Goal: Find contact information: Find contact information

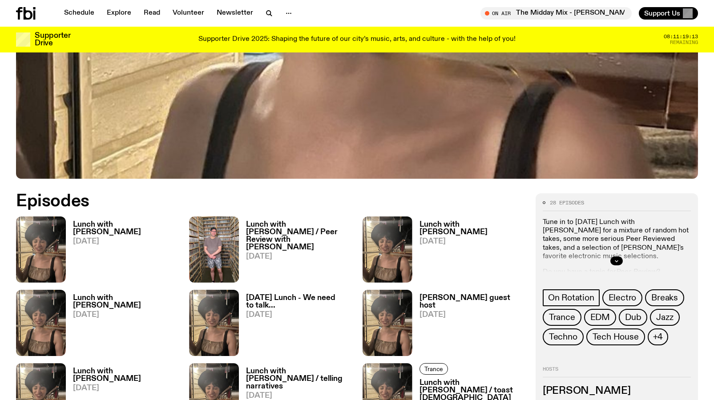
scroll to position [333, 0]
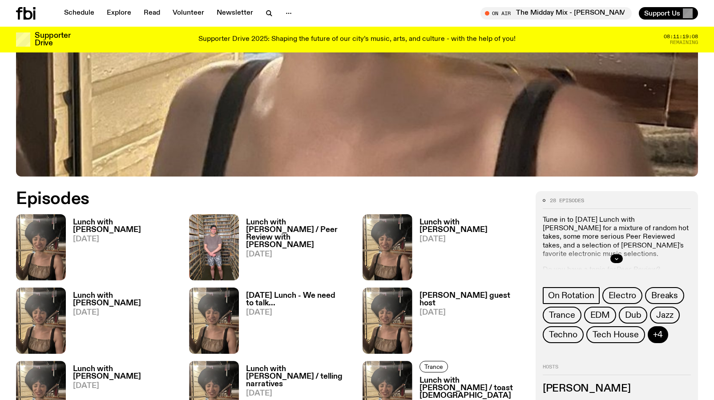
click at [659, 337] on span "+4" at bounding box center [658, 335] width 10 height 10
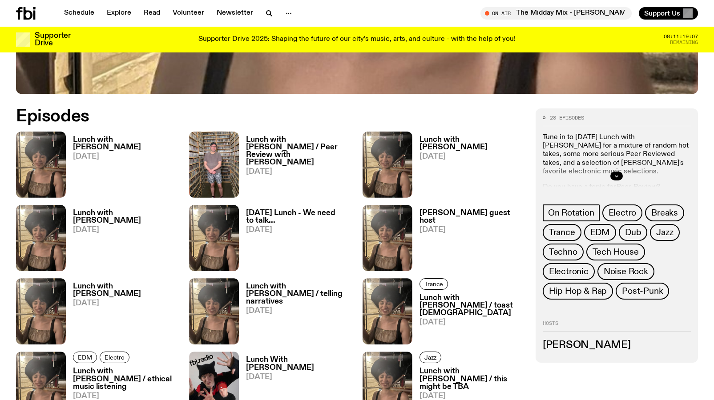
scroll to position [421, 0]
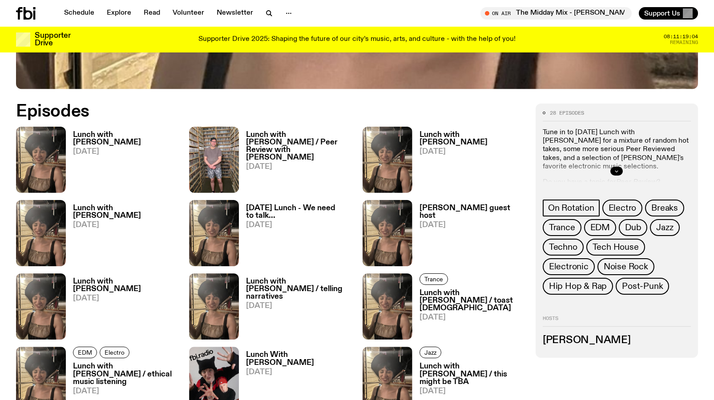
click at [619, 170] on icon "button" at bounding box center [616, 171] width 5 height 5
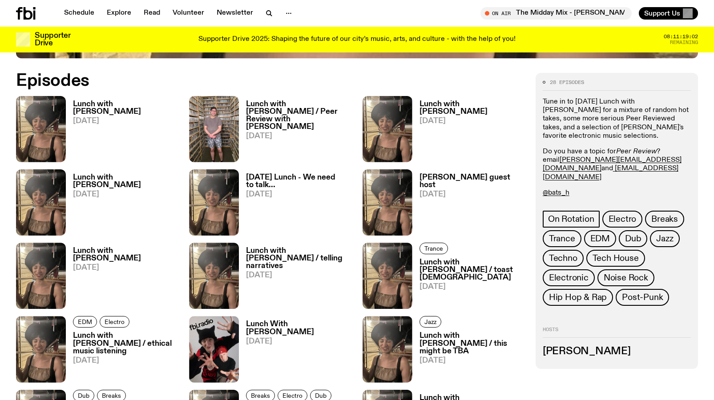
scroll to position [458, 0]
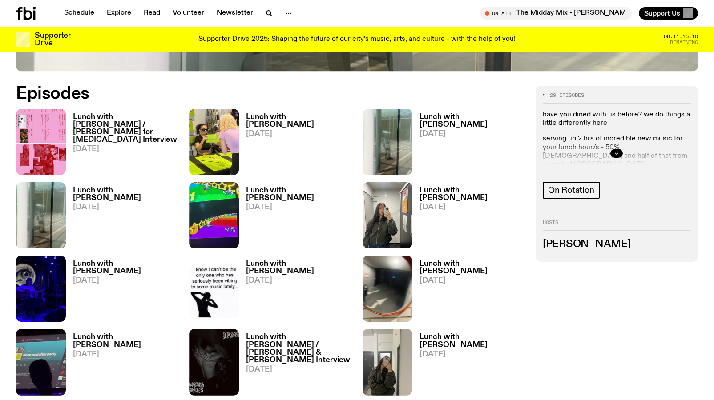
scroll to position [440, 0]
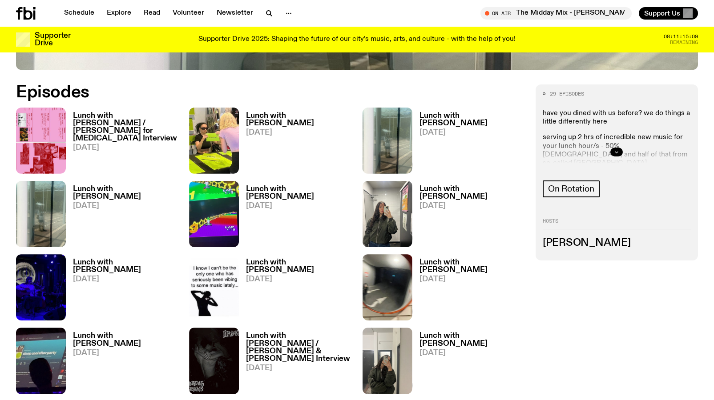
click at [618, 156] on button "button" at bounding box center [616, 152] width 12 height 9
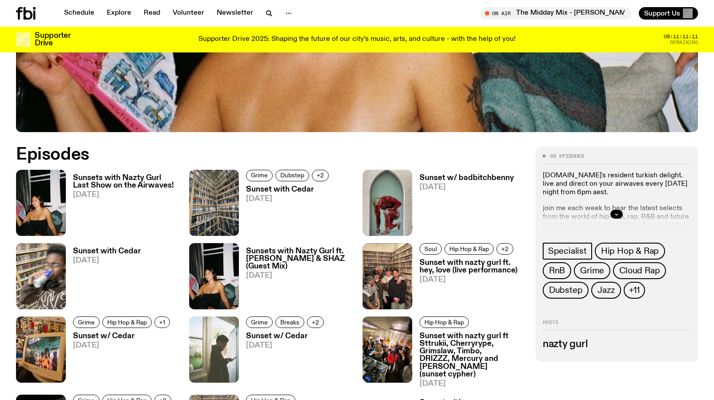
scroll to position [383, 0]
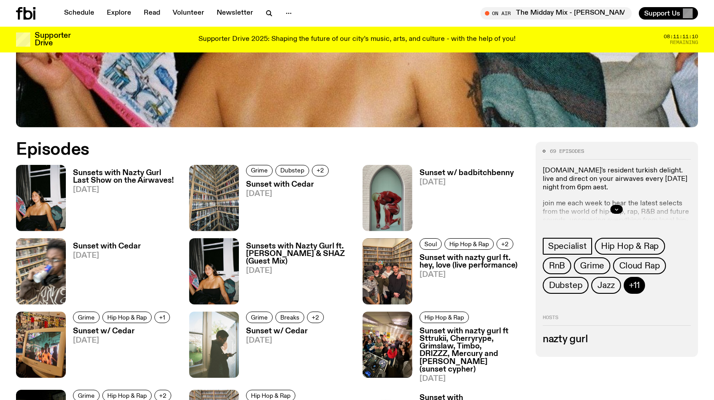
click at [636, 282] on span "+11" at bounding box center [634, 286] width 11 height 10
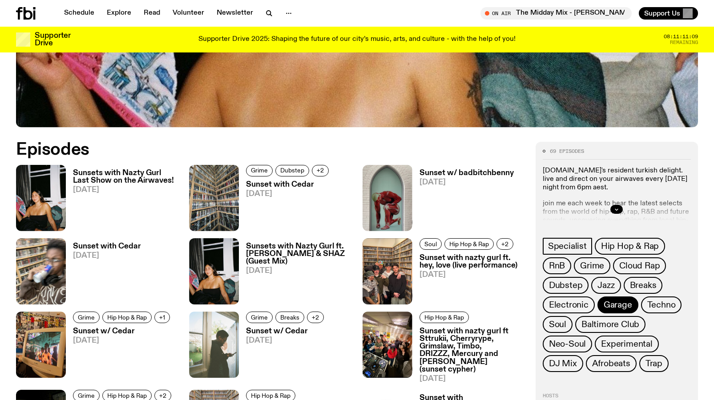
scroll to position [414, 0]
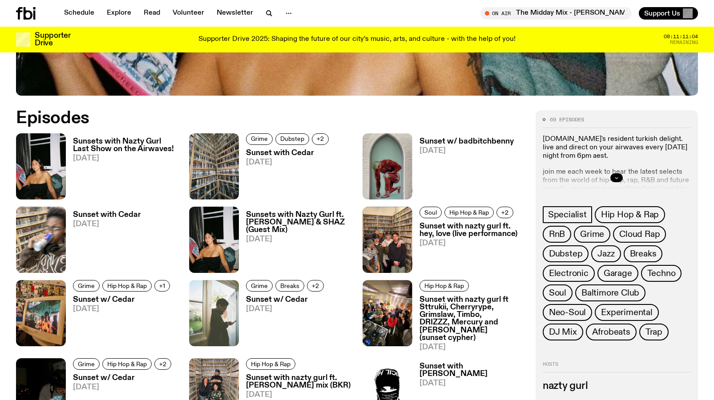
click at [618, 181] on button "button" at bounding box center [616, 178] width 12 height 9
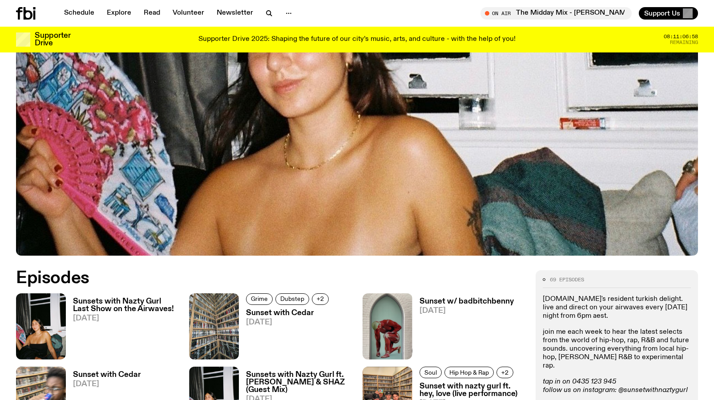
scroll to position [0, 0]
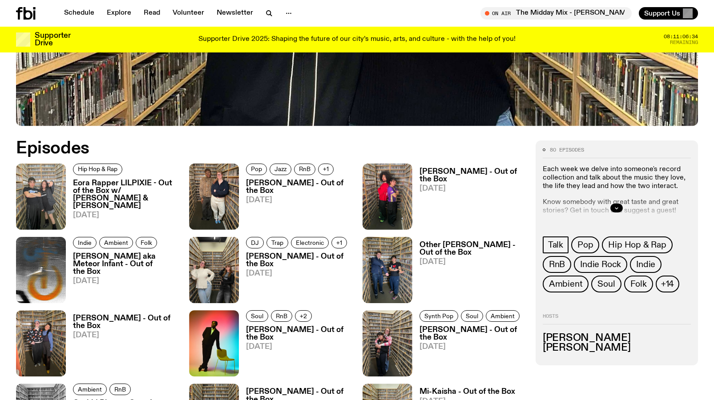
scroll to position [397, 0]
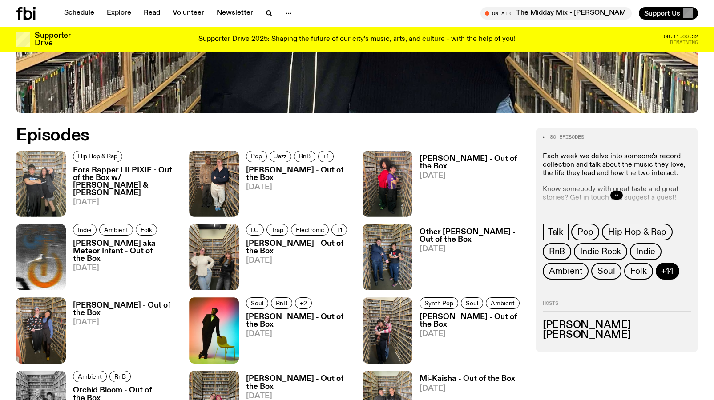
click at [661, 275] on span "+14" at bounding box center [667, 272] width 13 height 10
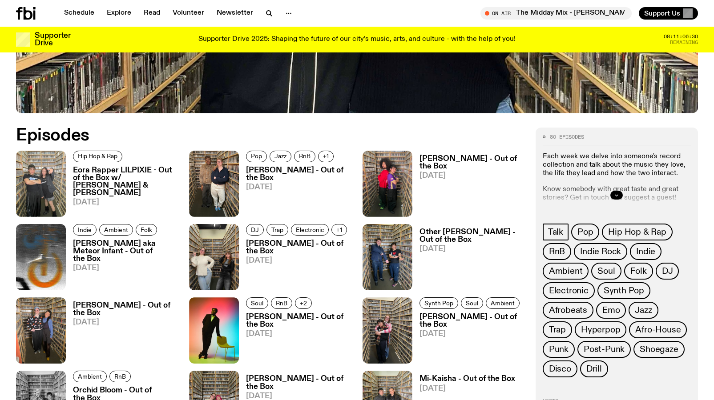
click at [614, 197] on button "button" at bounding box center [616, 195] width 12 height 9
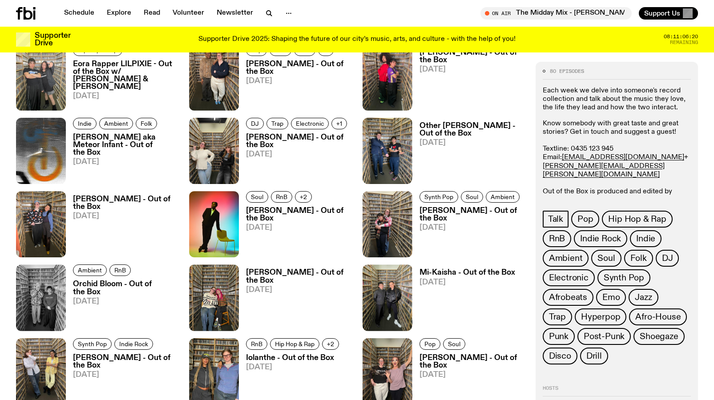
scroll to position [0, 0]
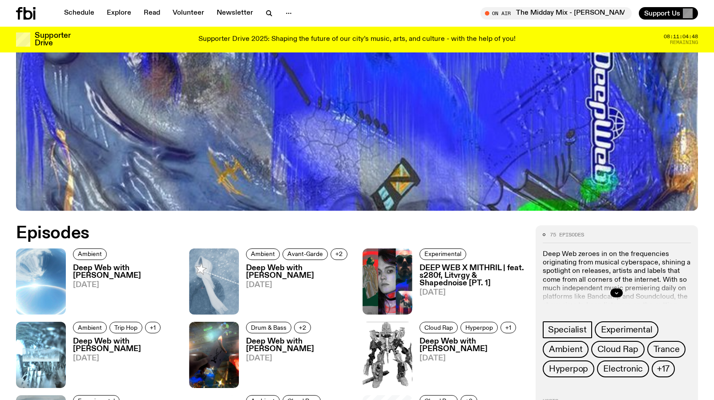
scroll to position [375, 0]
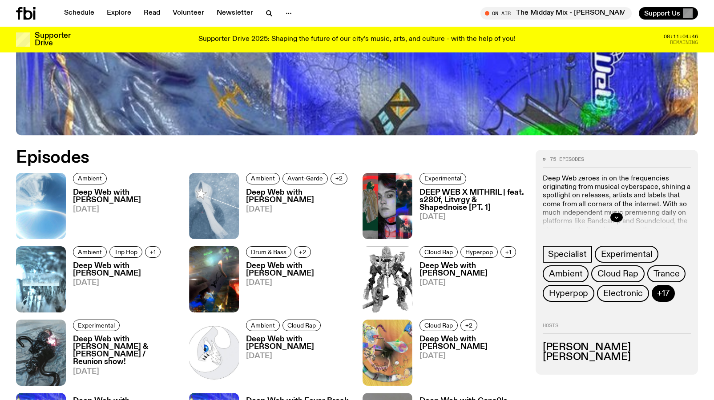
click at [667, 299] on span "+17" at bounding box center [663, 294] width 12 height 10
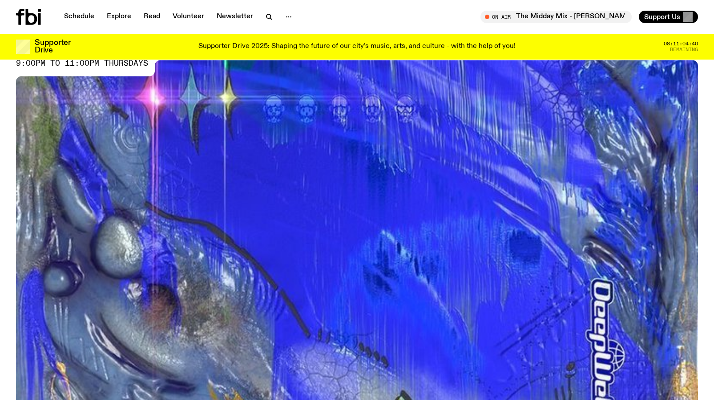
scroll to position [0, 0]
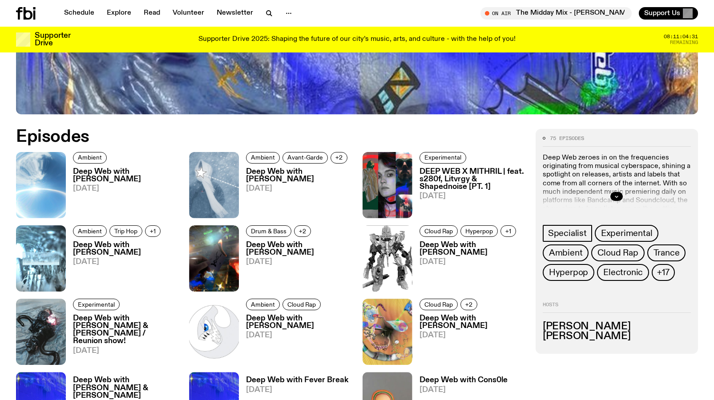
scroll to position [396, 0]
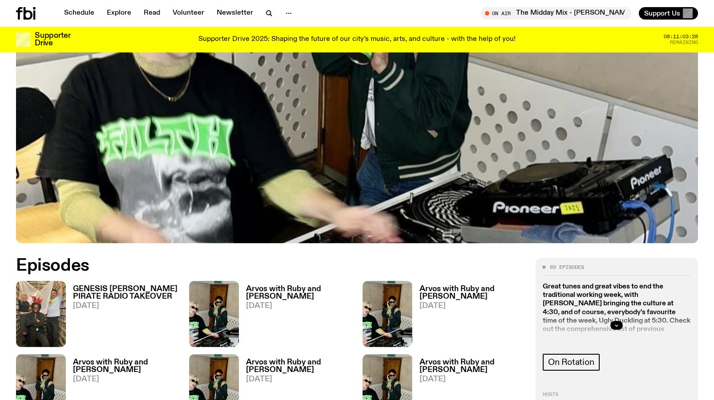
scroll to position [410, 0]
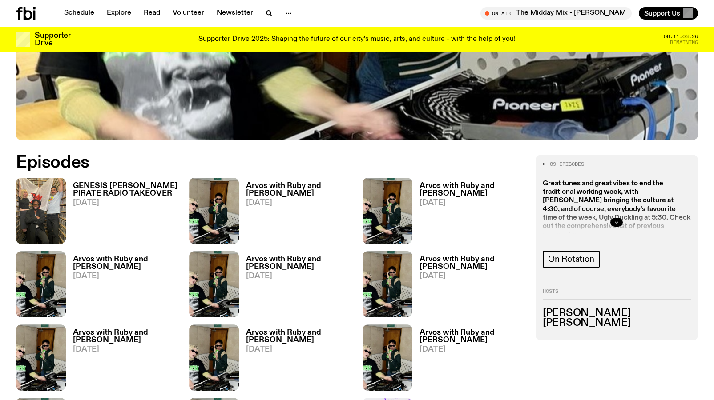
click at [613, 218] on button "button" at bounding box center [616, 222] width 12 height 9
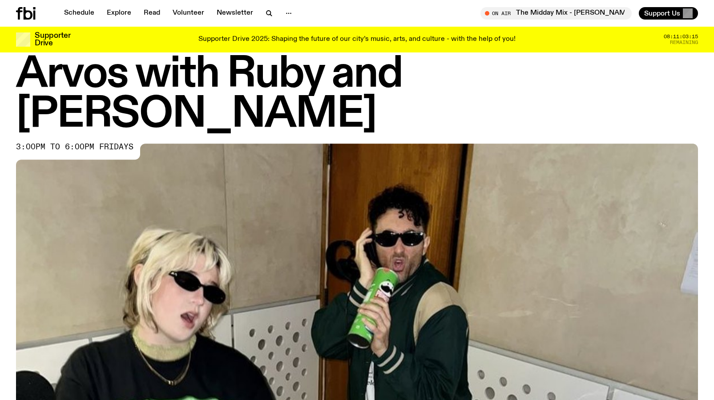
scroll to position [0, 0]
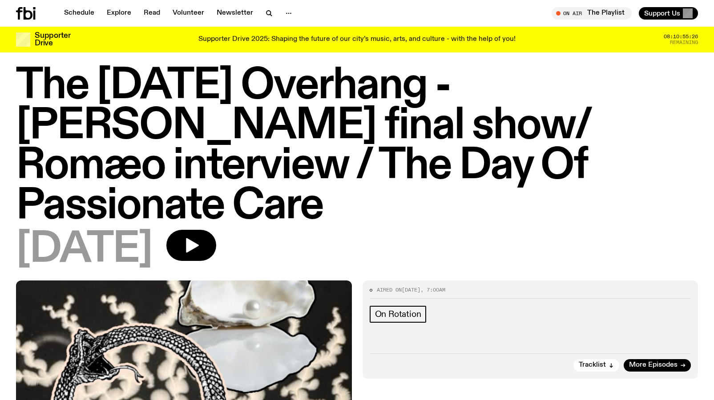
scroll to position [16, 0]
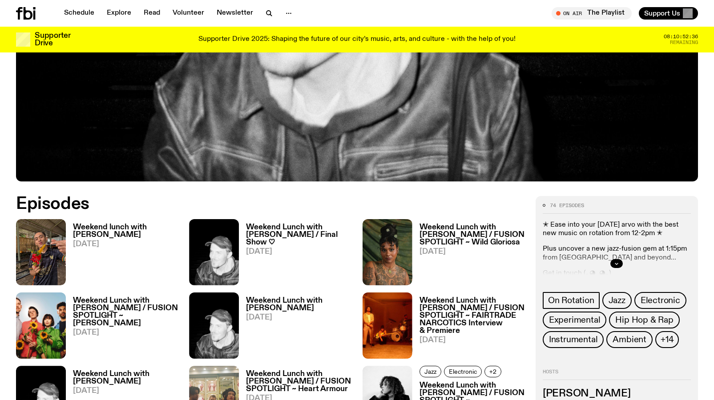
scroll to position [412, 0]
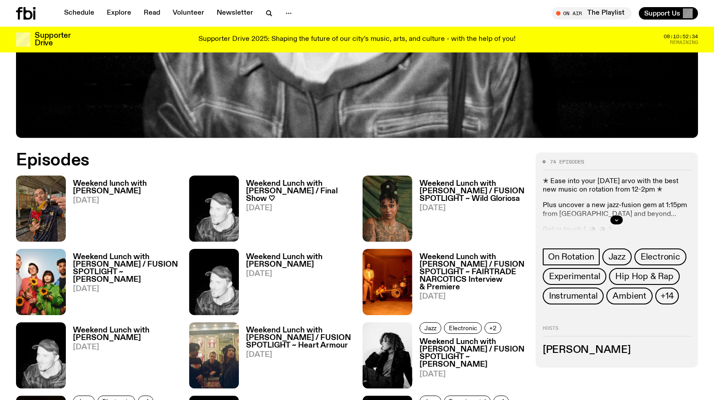
click at [327, 188] on h3 "Weekend Lunch with John Troughton / Final Show ♡" at bounding box center [298, 191] width 105 height 23
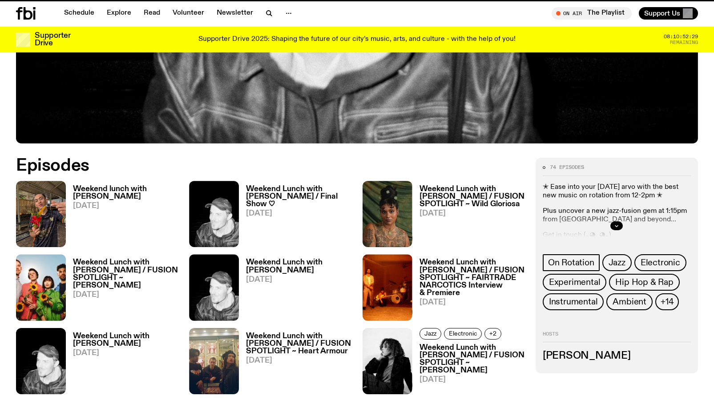
scroll to position [405, 0]
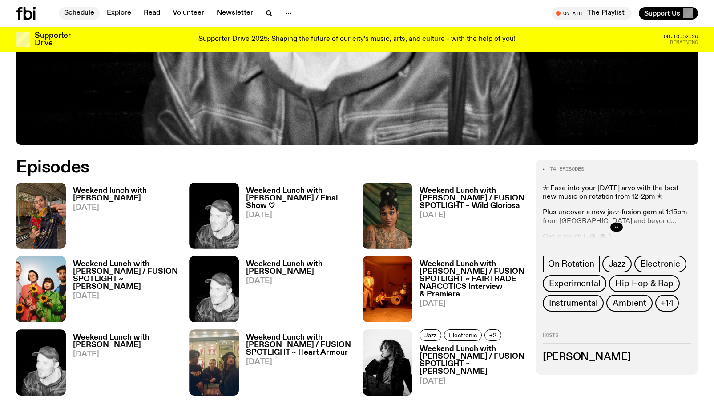
click at [75, 15] on link "Schedule" at bounding box center [79, 13] width 41 height 12
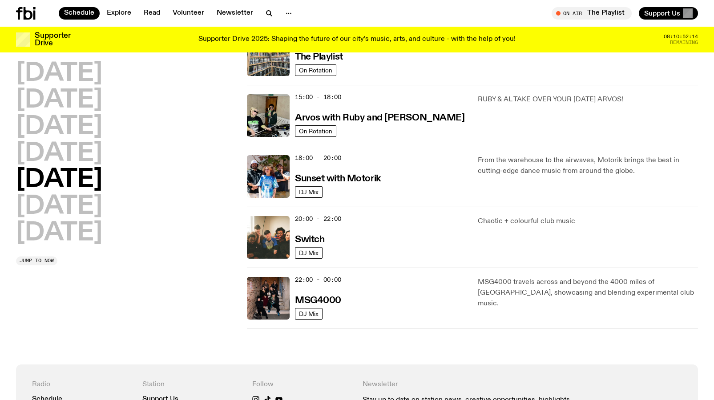
scroll to position [309, 0]
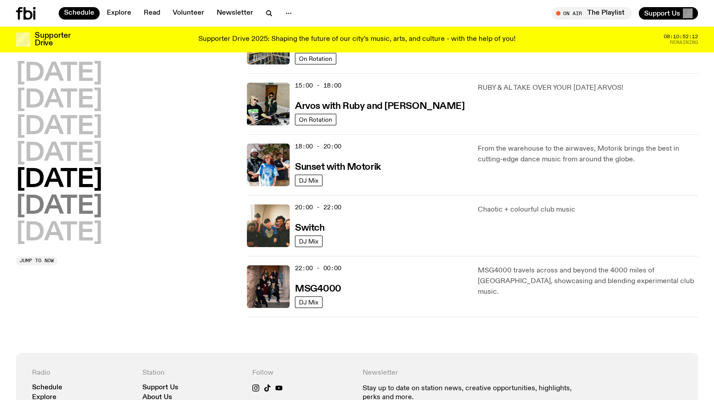
click at [93, 213] on h2 "Saturday" at bounding box center [59, 206] width 86 height 25
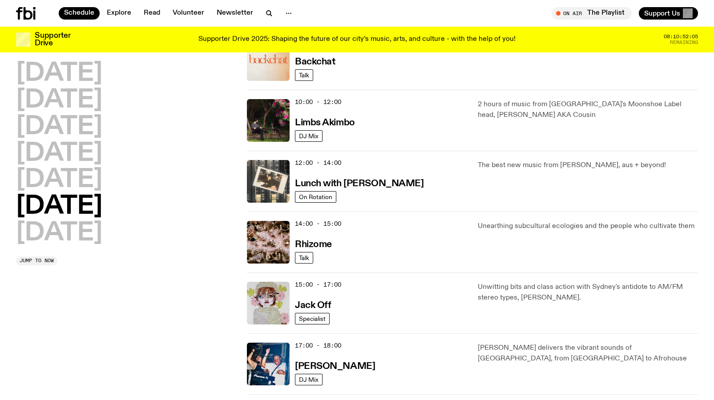
scroll to position [234, 0]
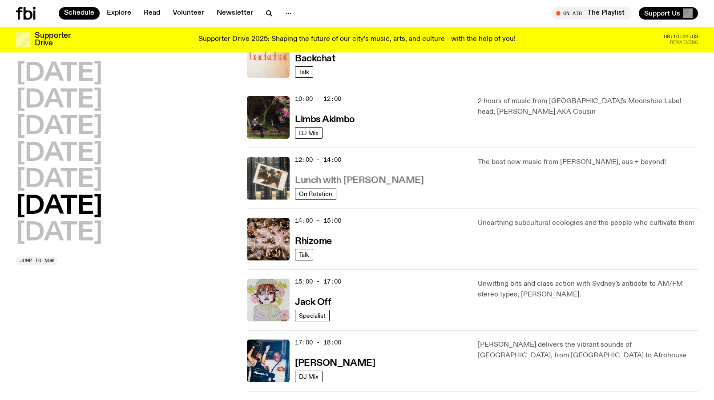
click at [365, 183] on h3 "Lunch with Ella Avni" at bounding box center [359, 180] width 129 height 9
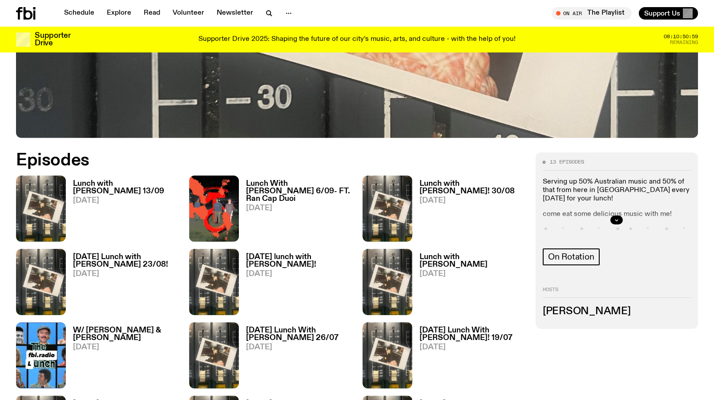
scroll to position [402, 0]
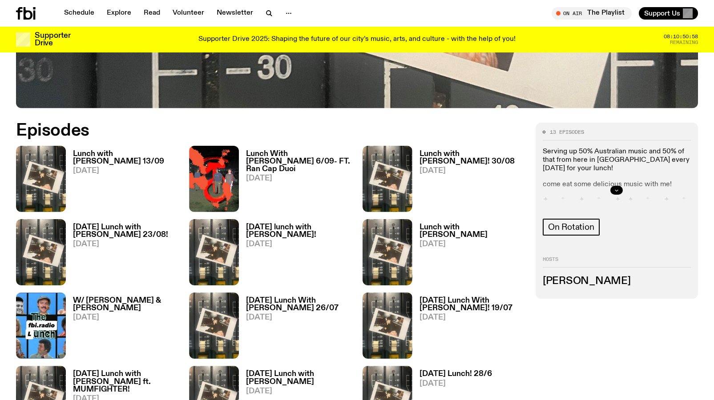
click at [619, 192] on button "button" at bounding box center [616, 190] width 12 height 9
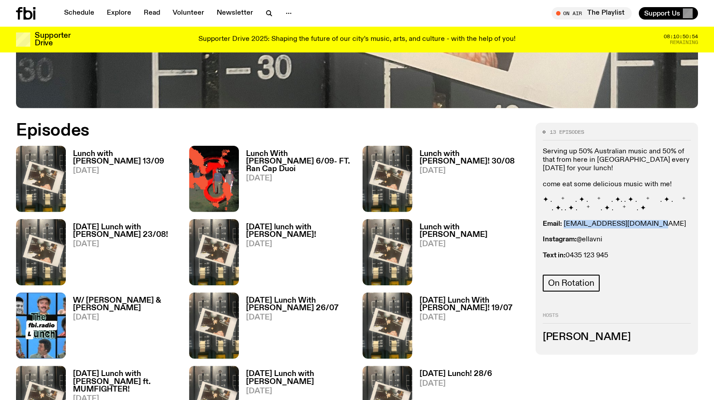
drag, startPoint x: 646, startPoint y: 224, endPoint x: 565, endPoint y: 225, distance: 81.0
click at [565, 225] on p "Email: ellalouiseavni@gmail.com" at bounding box center [617, 224] width 148 height 8
copy link "ellalouiseavni@gmail.com"
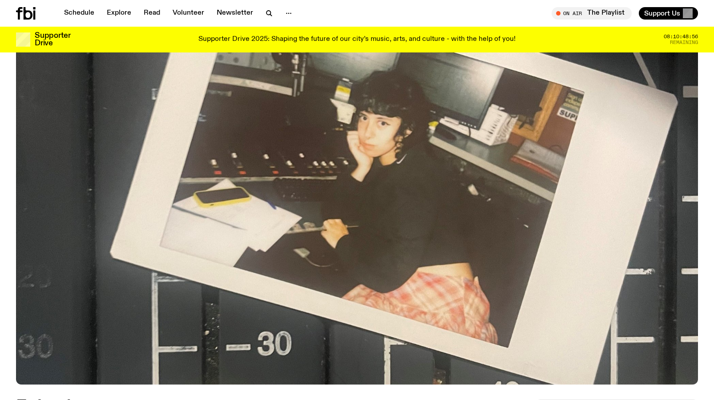
scroll to position [0, 0]
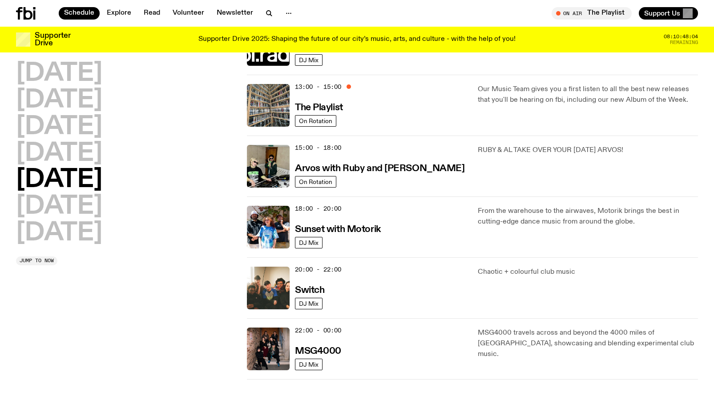
scroll to position [253, 0]
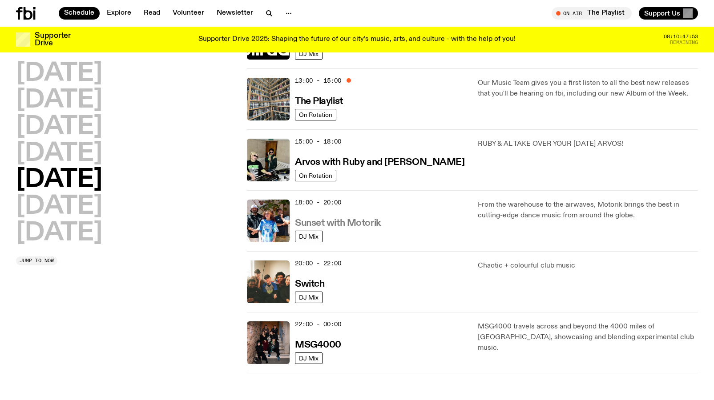
click at [347, 227] on h3 "Sunset with Motorik" at bounding box center [338, 223] width 86 height 9
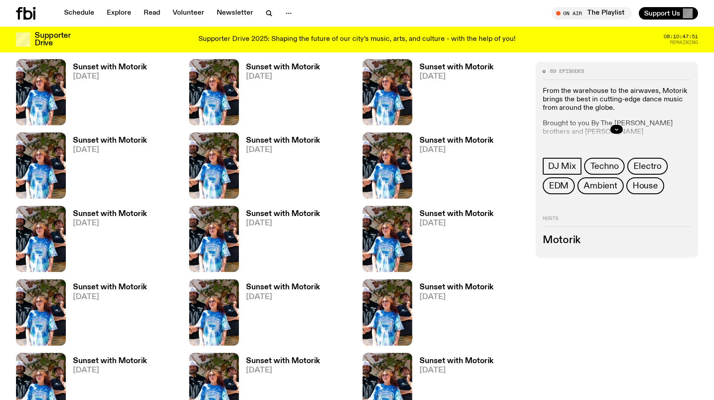
scroll to position [489, 0]
click at [616, 130] on icon "button" at bounding box center [616, 129] width 5 height 5
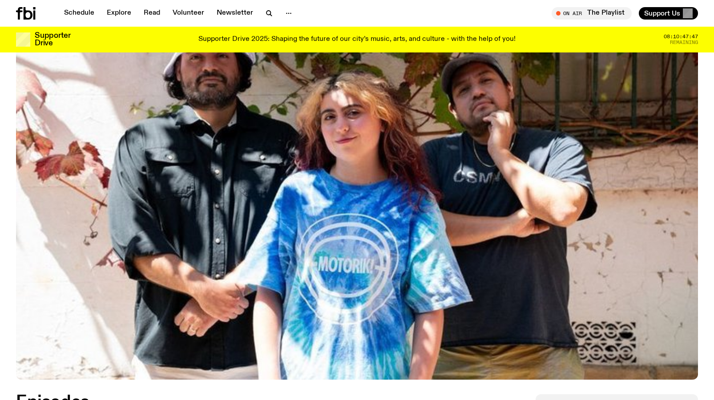
scroll to position [0, 0]
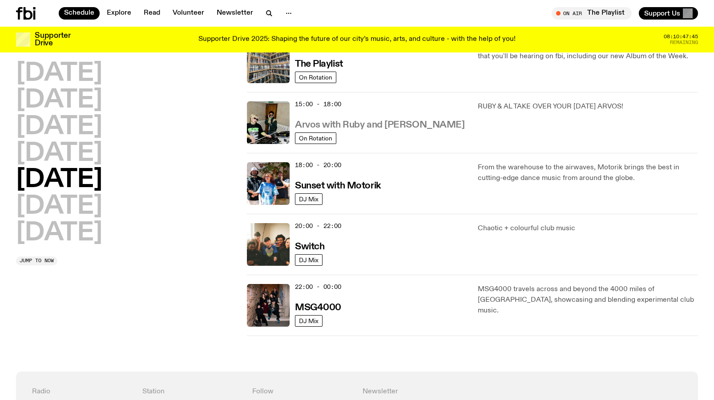
scroll to position [309, 0]
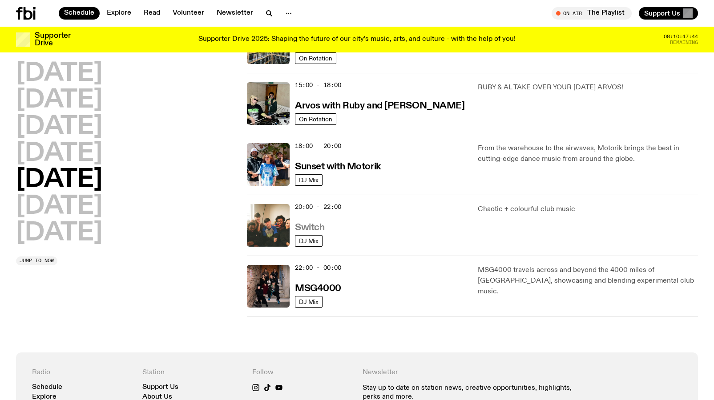
click at [312, 228] on h3 "Switch" at bounding box center [309, 227] width 29 height 9
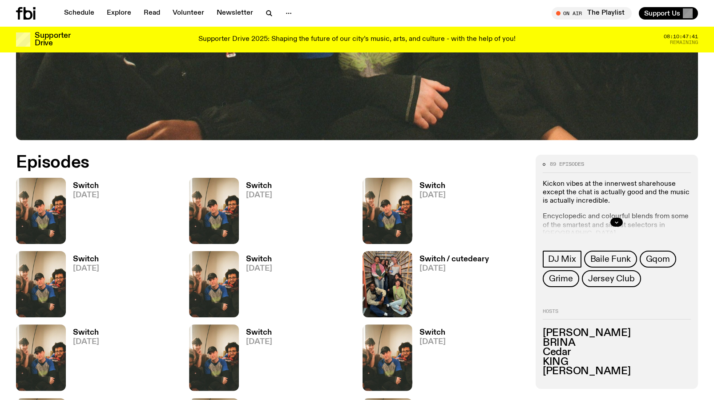
scroll to position [369, 0]
click at [619, 224] on icon "button" at bounding box center [616, 222] width 5 height 5
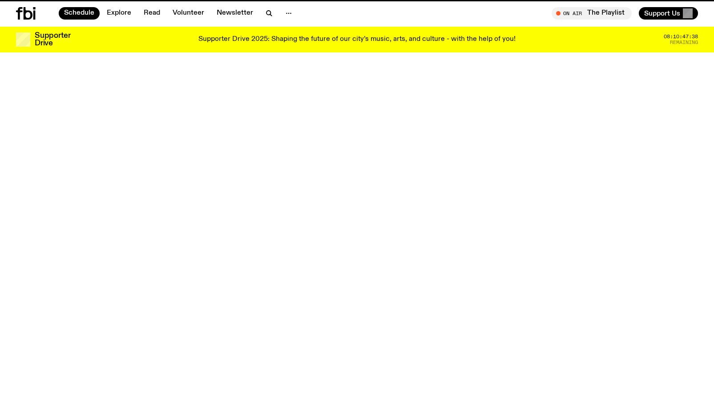
scroll to position [309, 0]
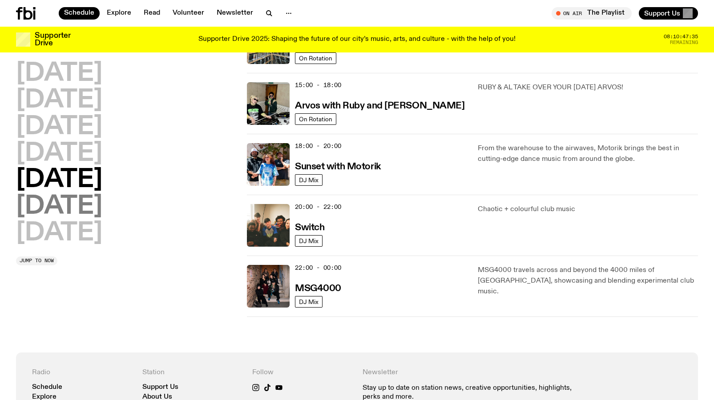
click at [102, 201] on h2 "Saturday" at bounding box center [59, 206] width 86 height 25
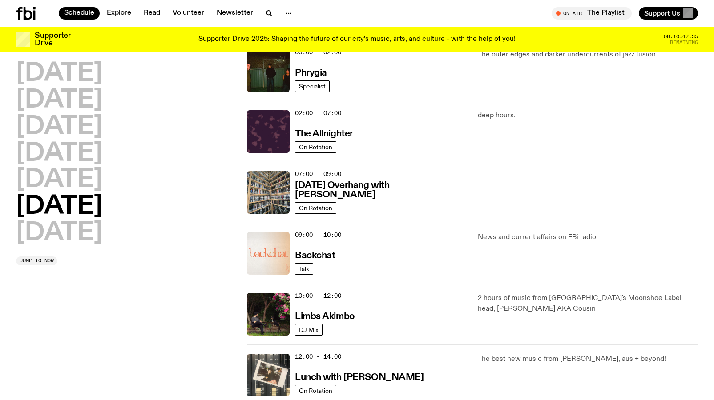
scroll to position [25, 0]
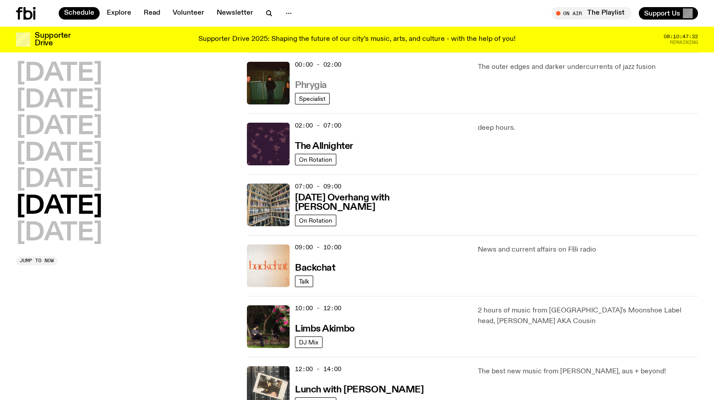
click at [321, 85] on h3 "Phrygia" at bounding box center [311, 85] width 32 height 9
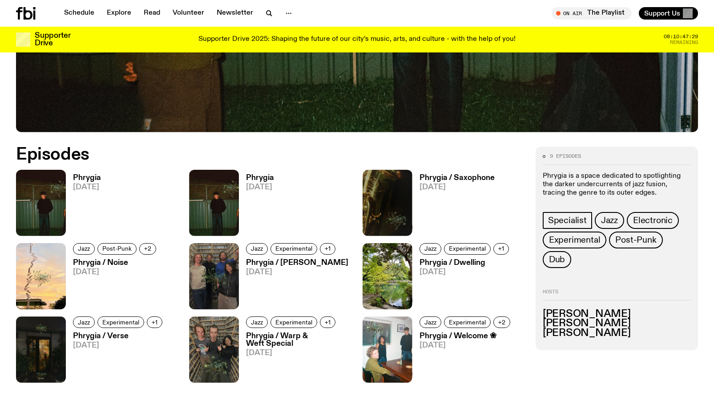
scroll to position [386, 0]
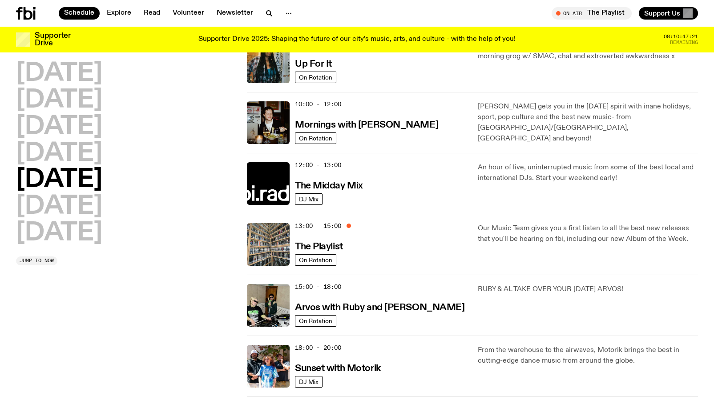
scroll to position [108, 0]
click at [349, 125] on h3 "Mornings with Sam Lane" at bounding box center [366, 124] width 143 height 9
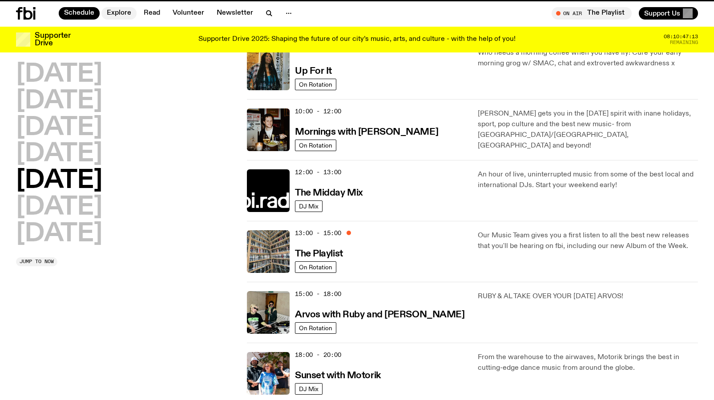
scroll to position [101, 0]
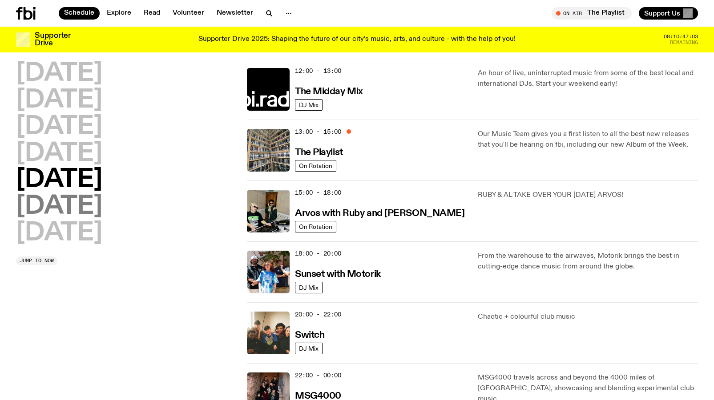
click at [102, 206] on h2 "Saturday" at bounding box center [59, 206] width 86 height 25
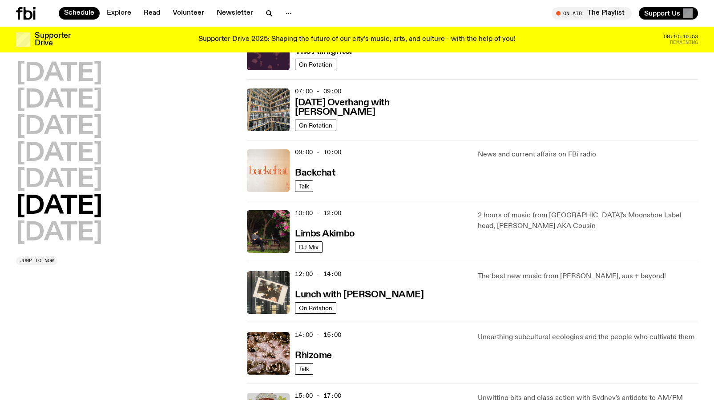
scroll to position [121, 0]
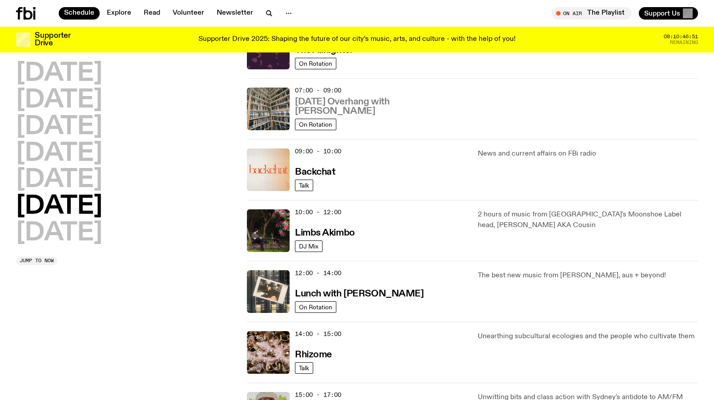
click at [365, 110] on h3 "Saturday Overhang with Kate Stanbridge" at bounding box center [381, 106] width 172 height 19
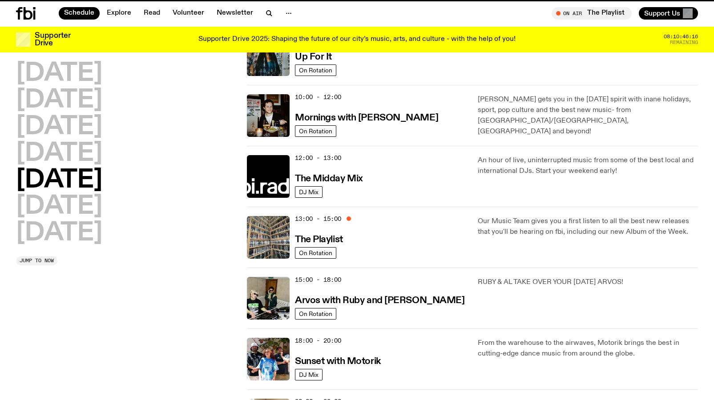
scroll to position [114, 0]
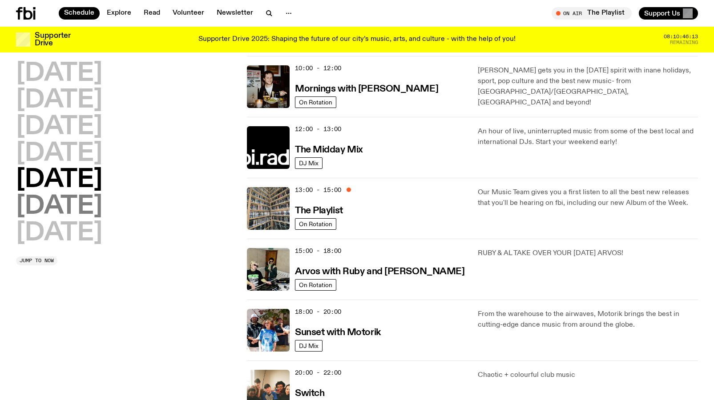
click at [92, 213] on h2 "Saturday" at bounding box center [59, 206] width 86 height 25
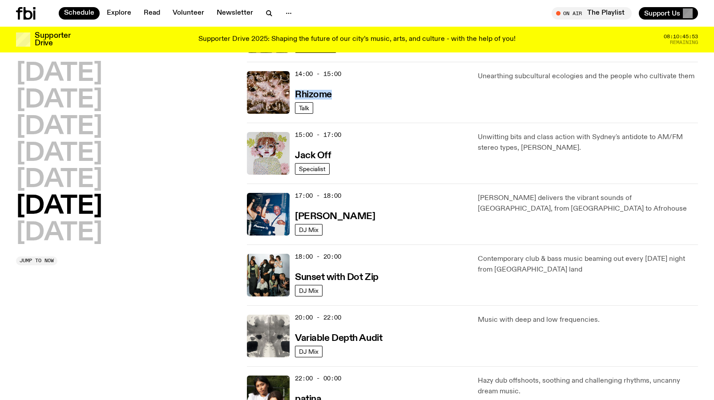
scroll to position [390, 0]
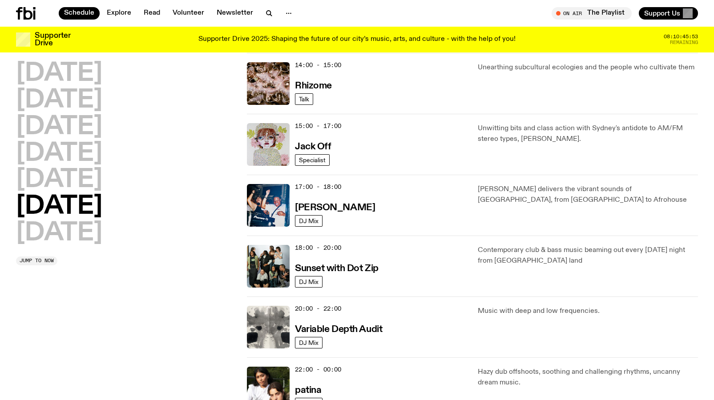
click at [430, 154] on div "15:00 - 17:00 Jack Off" at bounding box center [381, 144] width 172 height 43
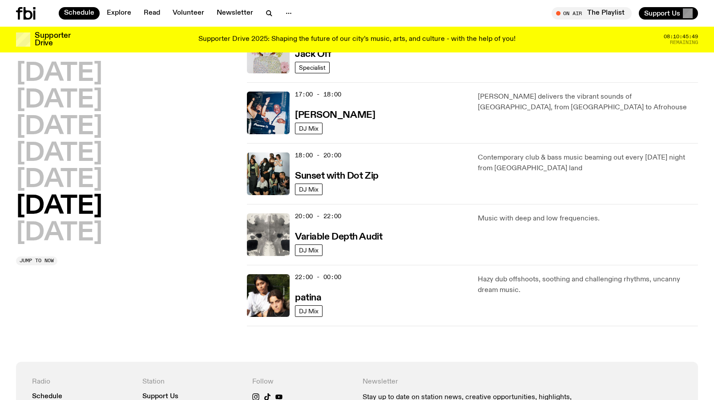
scroll to position [495, 0]
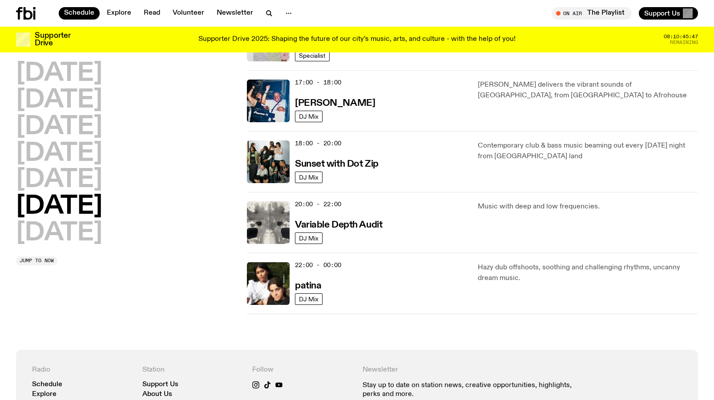
click at [394, 158] on div "18:00 - 20:00 Sunset with Dot Zip" at bounding box center [381, 162] width 172 height 43
click at [424, 196] on div "20:00 - 22:00 Variable Depth Audit DJ Mix Music with deep and low frequencies." at bounding box center [472, 222] width 451 height 61
click at [102, 233] on h2 "Sunday" at bounding box center [59, 233] width 86 height 25
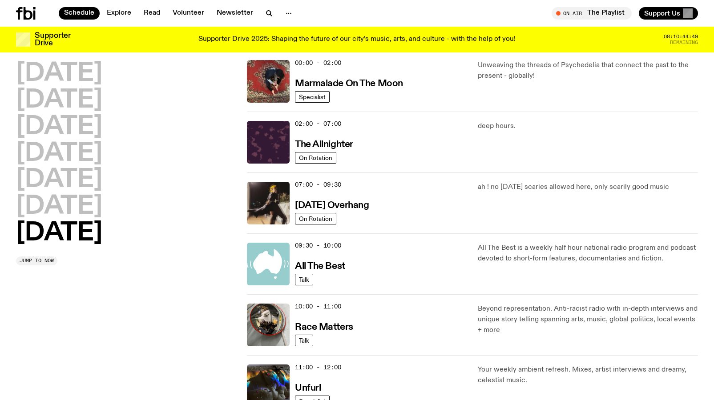
scroll to position [25, 0]
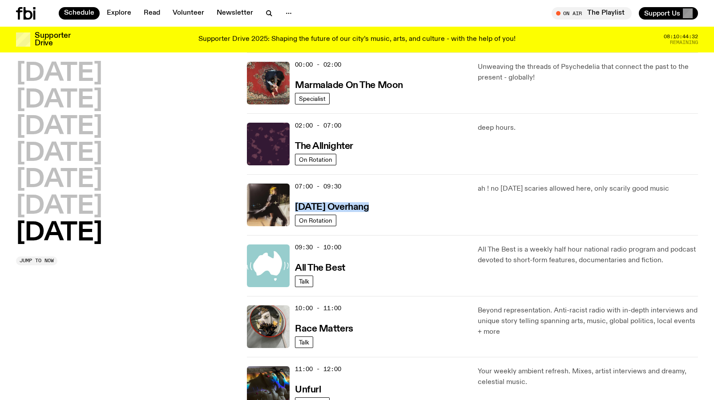
click at [434, 179] on div "07:00 - 09:30 Sunday Overhang On Rotation ah ! no sunday scaries allowed here, …" at bounding box center [472, 204] width 451 height 61
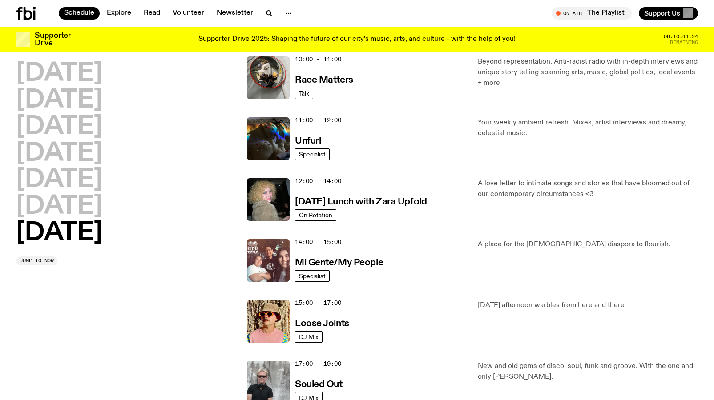
scroll to position [275, 0]
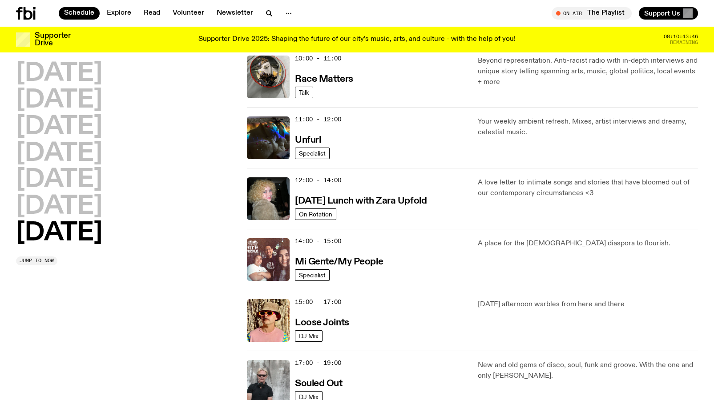
click at [408, 156] on div "11:00 - 12:00 Unfurl" at bounding box center [381, 138] width 172 height 43
click at [406, 184] on div "12:00 - 14:00 Sunday Lunch with Zara Upfold" at bounding box center [381, 199] width 172 height 43
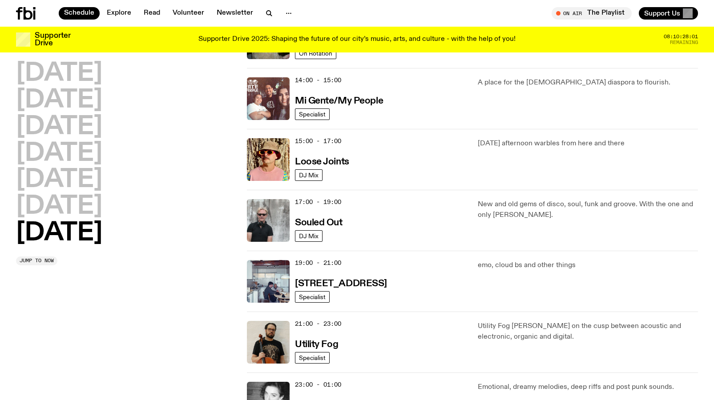
scroll to position [437, 0]
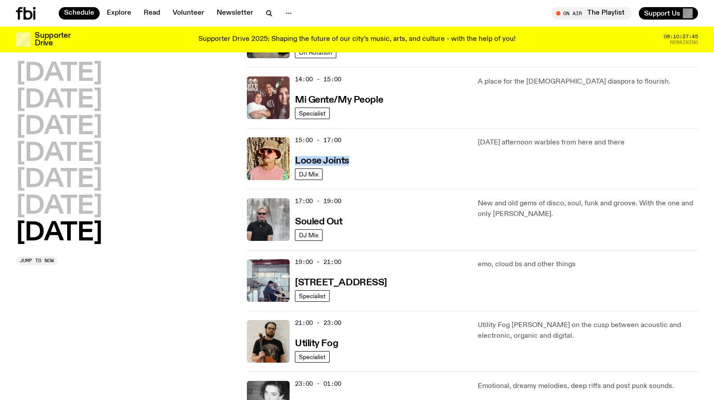
click at [430, 179] on div "15:00 - 17:00 Loose Joints" at bounding box center [381, 158] width 172 height 43
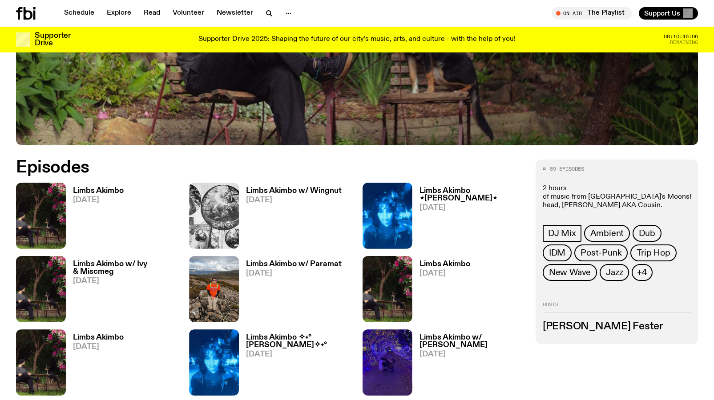
scroll to position [365, 0]
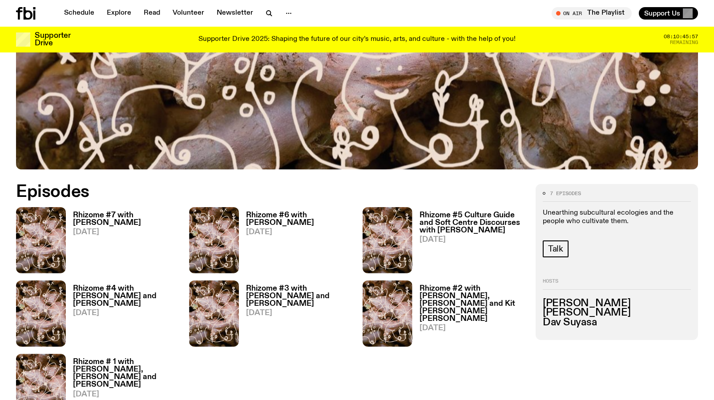
scroll to position [341, 0]
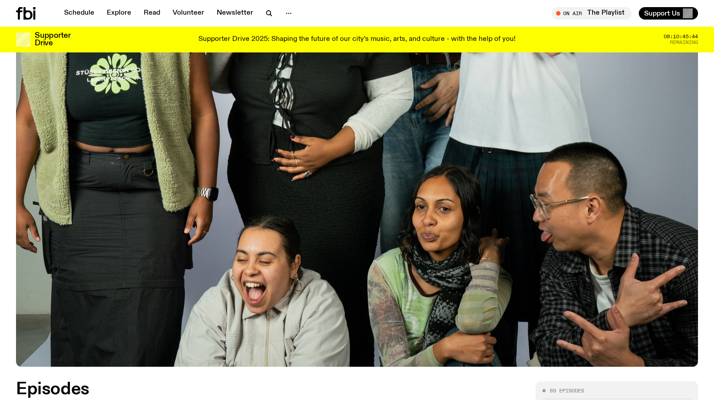
scroll to position [444, 0]
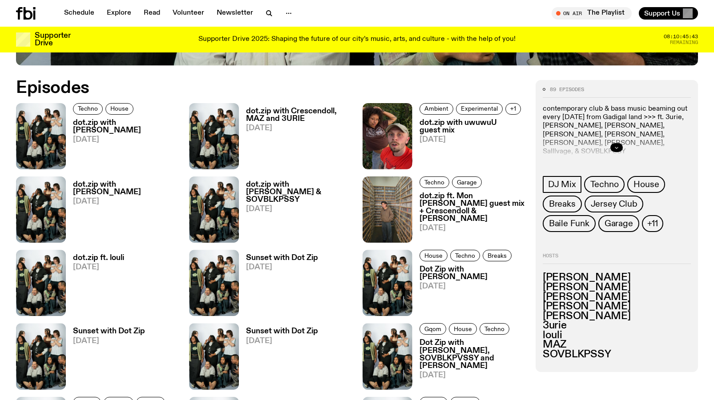
click at [613, 150] on button "button" at bounding box center [616, 147] width 12 height 9
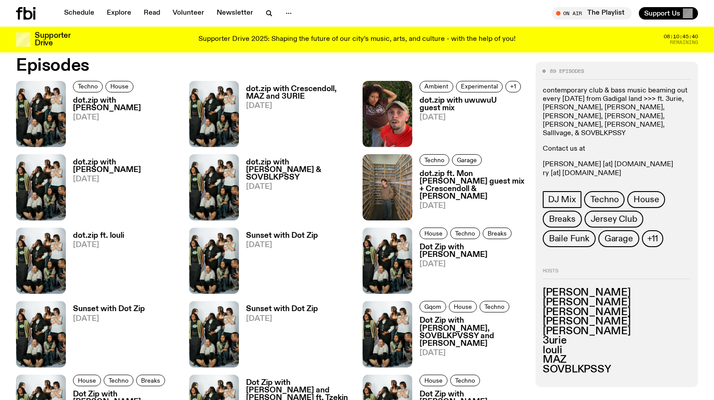
scroll to position [467, 0]
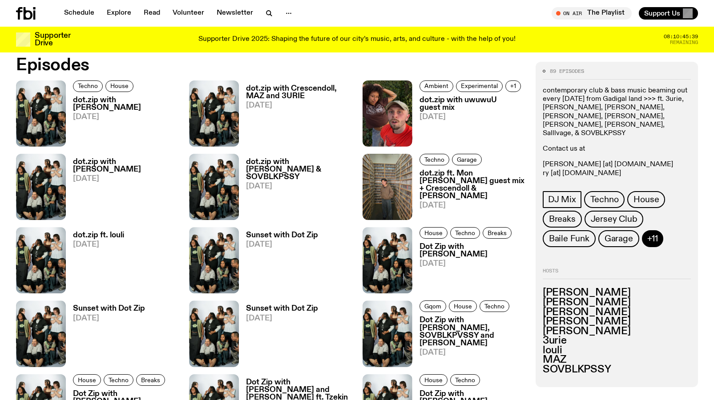
click at [654, 239] on span "+11" at bounding box center [652, 239] width 11 height 10
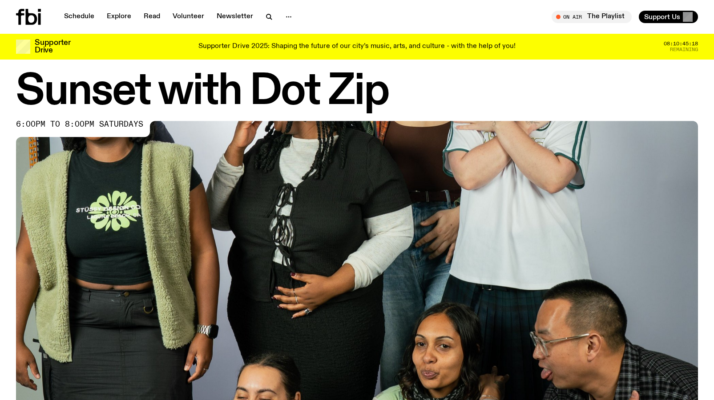
scroll to position [16, 0]
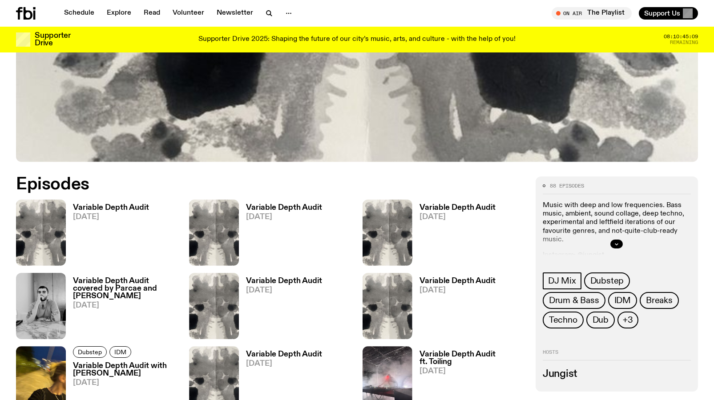
scroll to position [388, 0]
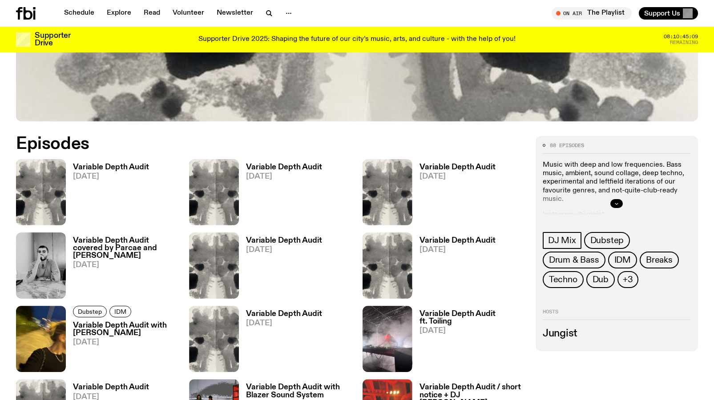
click at [621, 204] on button "button" at bounding box center [616, 203] width 12 height 9
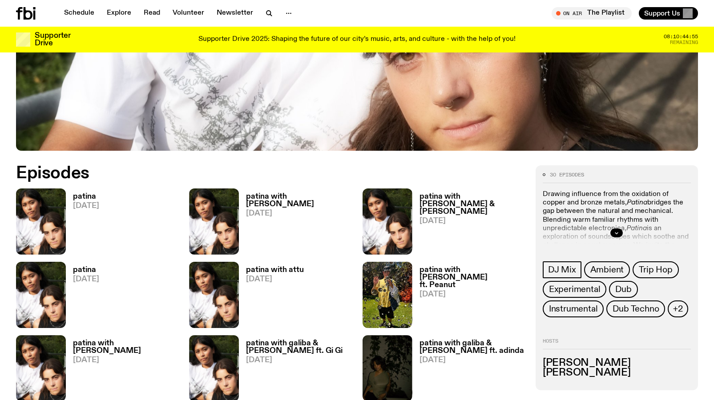
scroll to position [362, 0]
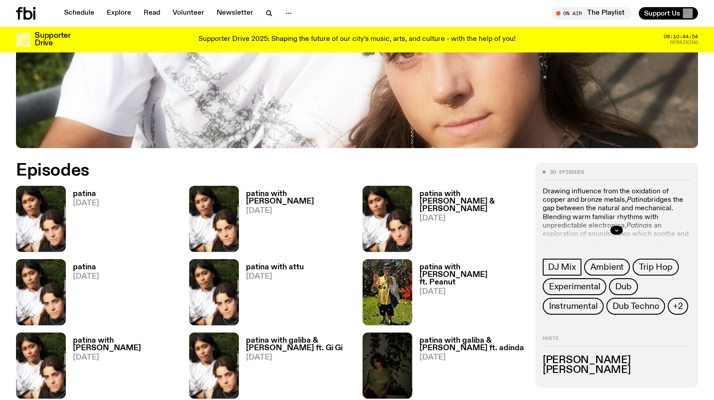
click at [617, 236] on div at bounding box center [617, 230] width 148 height 28
click at [617, 228] on icon "button" at bounding box center [616, 230] width 5 height 5
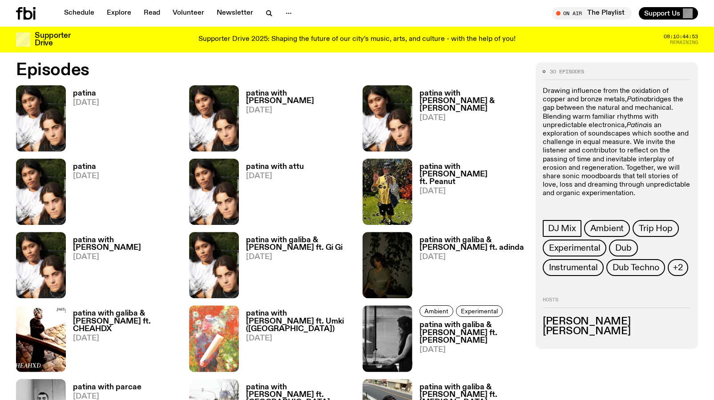
scroll to position [467, 0]
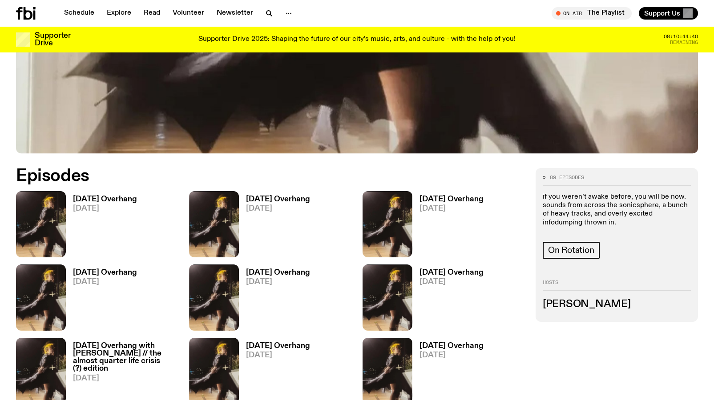
scroll to position [360, 0]
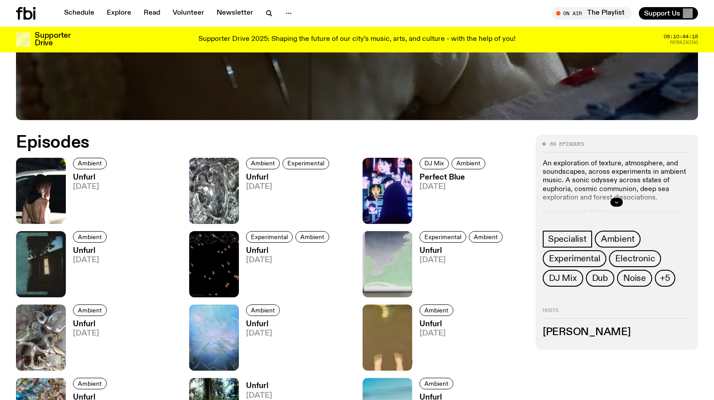
scroll to position [395, 0]
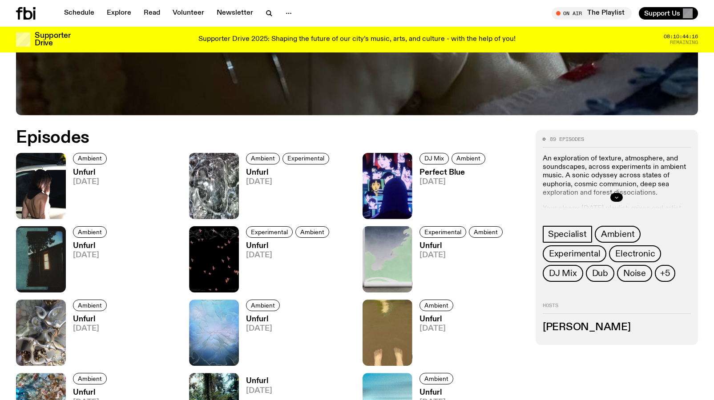
click at [616, 198] on icon "button" at bounding box center [616, 197] width 5 height 5
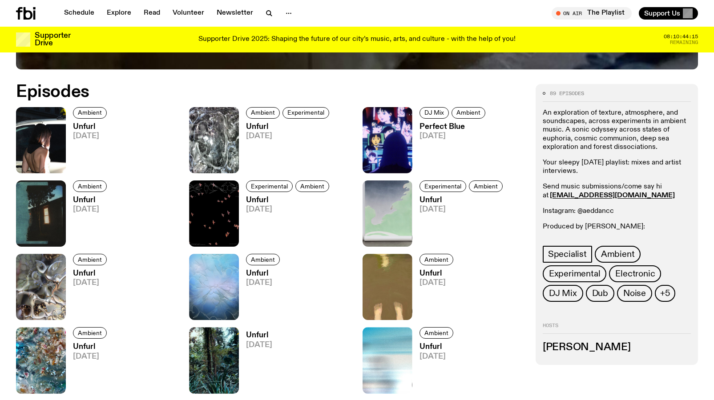
scroll to position [449, 0]
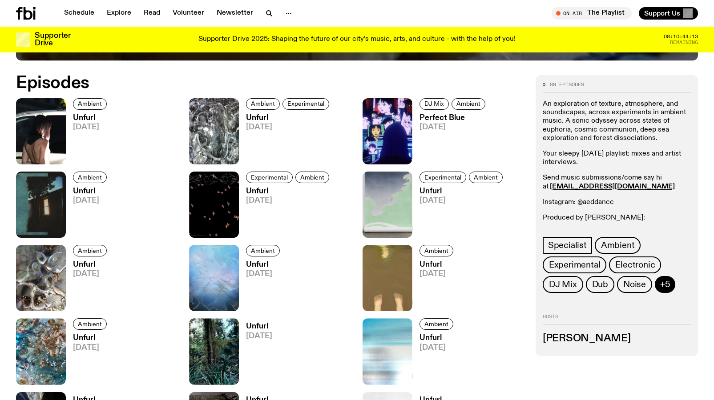
click at [669, 290] on span "+5" at bounding box center [665, 285] width 10 height 10
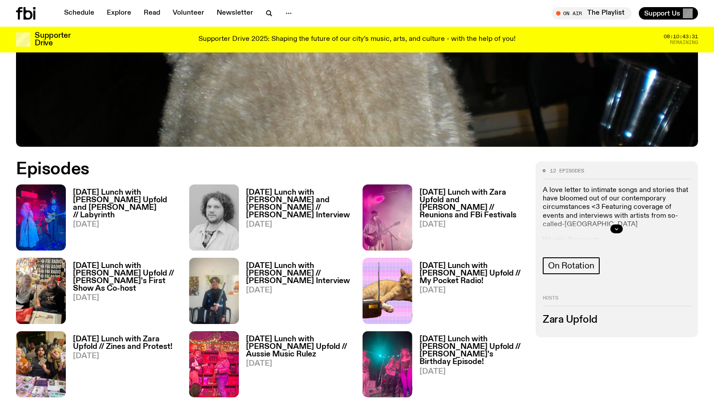
scroll to position [370, 0]
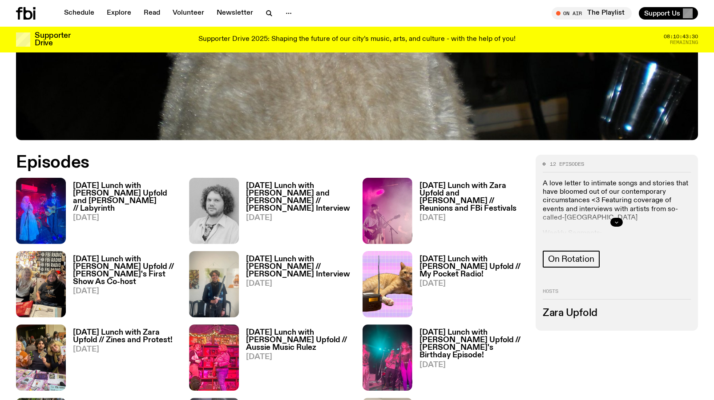
click at [619, 220] on icon "button" at bounding box center [616, 222] width 5 height 5
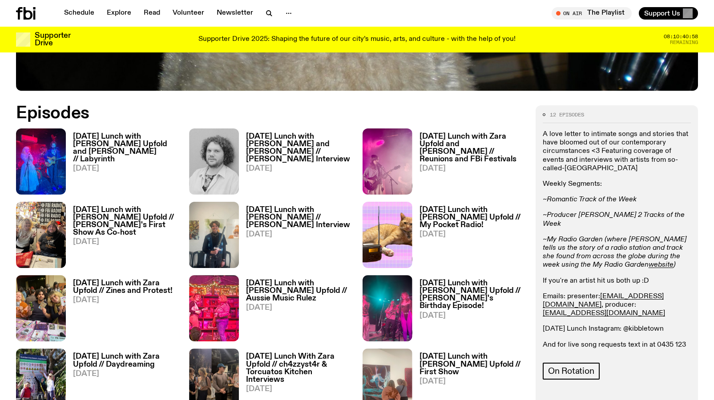
scroll to position [420, 0]
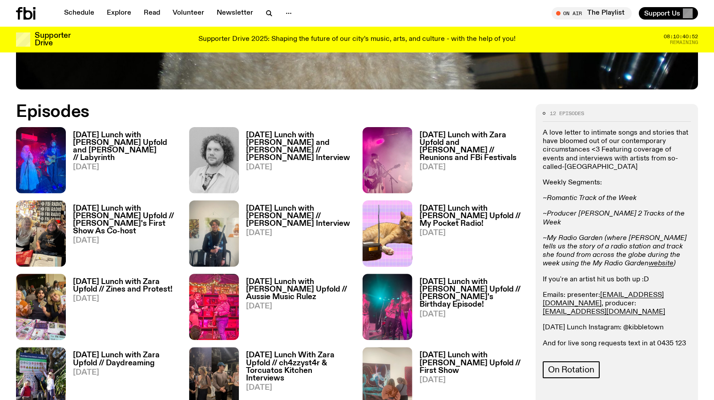
click at [662, 295] on p "Emails: presenter: zara.u@fbiradio.com , producer: cook.adam451@gmail.com" at bounding box center [617, 304] width 148 height 26
click at [660, 299] on p "Emails: presenter: zara.u@fbiradio.com , producer: cook.adam451@gmail.com" at bounding box center [617, 304] width 148 height 26
drag, startPoint x: 660, startPoint y: 297, endPoint x: 541, endPoint y: 299, distance: 118.8
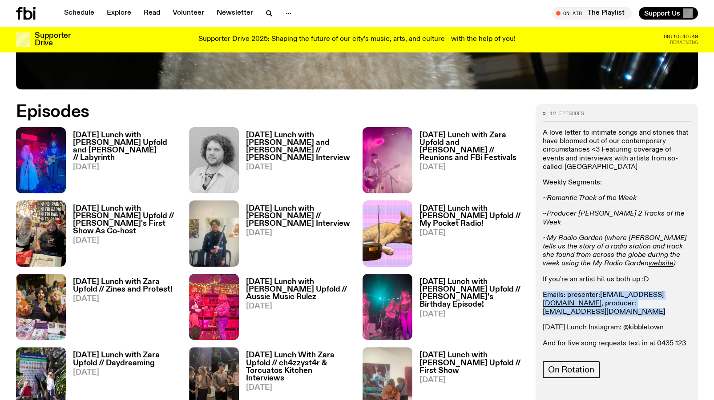
click at [541, 299] on div "12 episodes A love letter to intimate songs and stories that have bloomed out o…" at bounding box center [617, 273] width 162 height 338
click at [571, 324] on p "Sunday Lunch Instagram: @kibbletown" at bounding box center [617, 328] width 148 height 8
click at [663, 296] on p "Emails: presenter: zara.u@fbiradio.com , producer: cook.adam451@gmail.com" at bounding box center [617, 304] width 148 height 26
drag, startPoint x: 661, startPoint y: 295, endPoint x: 537, endPoint y: 292, distance: 123.3
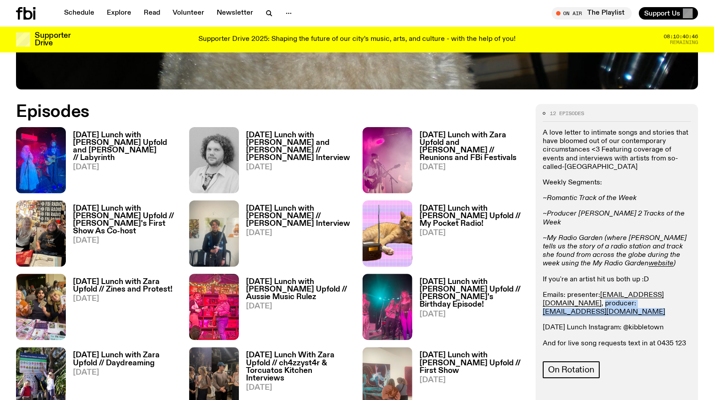
click at [537, 292] on div "12 episodes A love letter to intimate songs and stories that have bloomed out o…" at bounding box center [617, 273] width 162 height 338
copy p "producer: cook.adam451@gmail.com"
click at [665, 291] on p "Emails: presenter: zara.u@fbiradio.com , producer: cook.adam451@gmail.com" at bounding box center [617, 304] width 148 height 26
drag, startPoint x: 672, startPoint y: 287, endPoint x: 544, endPoint y: 287, distance: 127.7
click at [544, 291] on p "Emails: presenter: zara.u@fbiradio.com , producer: cook.adam451@gmail.com" at bounding box center [617, 304] width 148 height 26
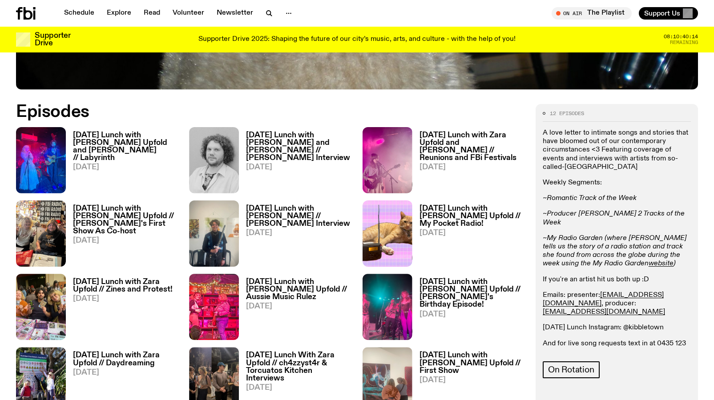
click at [582, 276] on p "If you're an artist hit us both up :D" at bounding box center [617, 280] width 148 height 8
drag, startPoint x: 567, startPoint y: 286, endPoint x: 663, endPoint y: 284, distance: 96.1
click at [663, 291] on p "Emails: presenter: zara.u@fbiradio.com , producer: cook.adam451@gmail.com" at bounding box center [617, 304] width 148 height 26
copy p "presenter: zara.u@fbiradio.com"
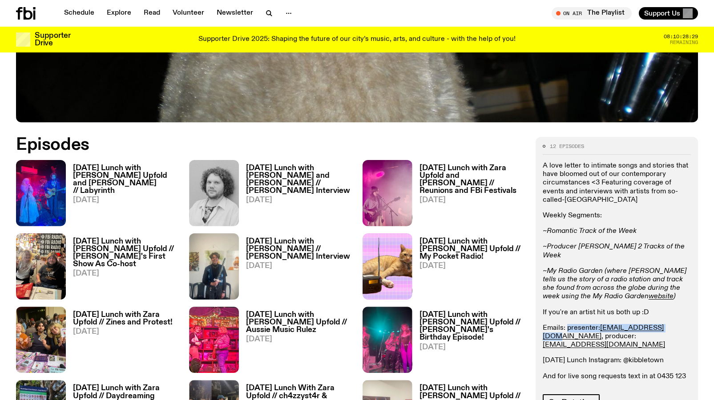
scroll to position [392, 0]
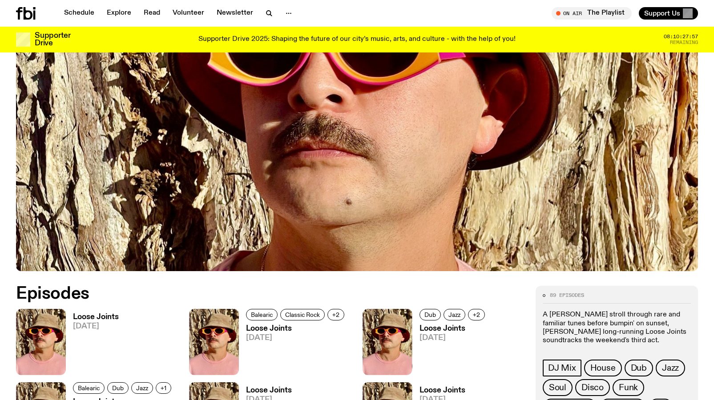
scroll to position [335, 0]
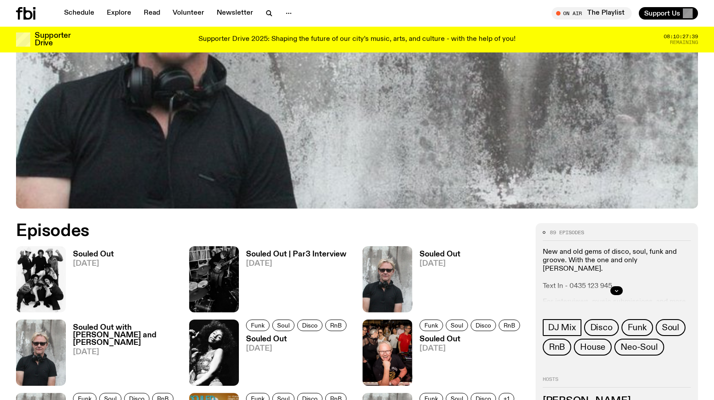
scroll to position [447, 0]
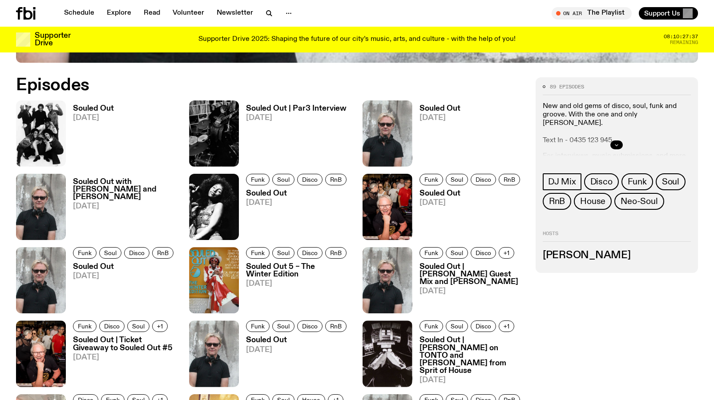
click at [619, 146] on icon "button" at bounding box center [616, 144] width 5 height 5
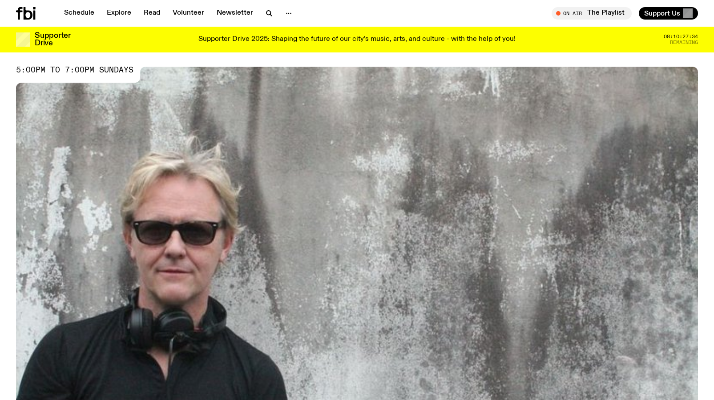
scroll to position [0, 0]
